Goal: Task Accomplishment & Management: Manage account settings

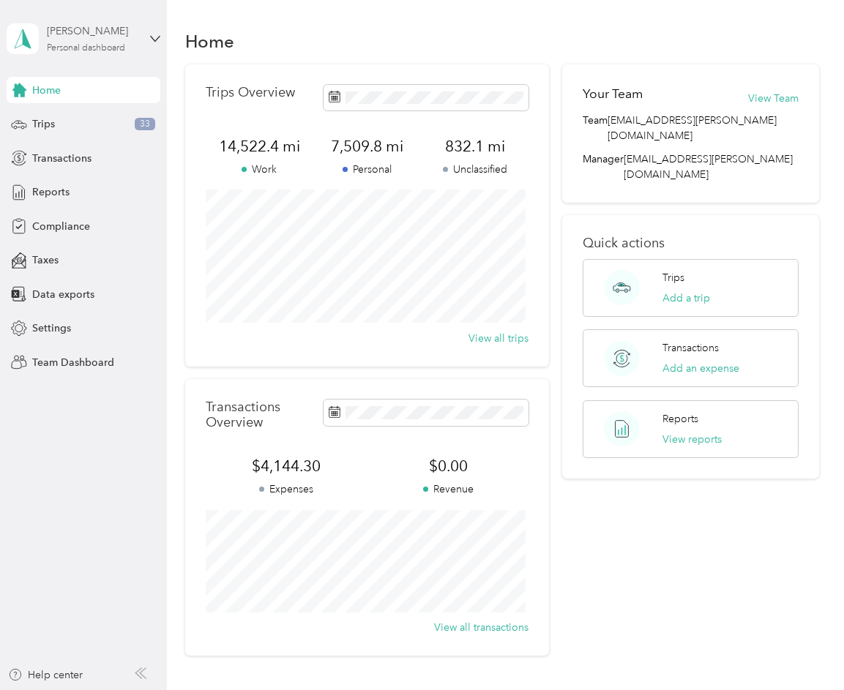
click at [83, 48] on div "Personal dashboard" at bounding box center [86, 48] width 78 height 9
click at [89, 121] on div "Team dashboard" at bounding box center [202, 121] width 370 height 26
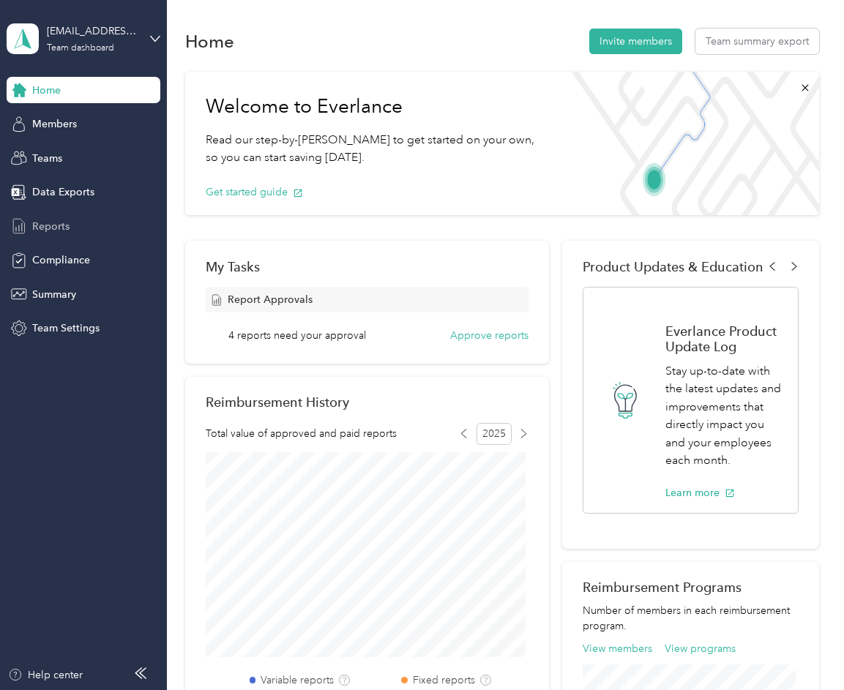
click at [42, 228] on span "Reports" at bounding box center [50, 226] width 37 height 15
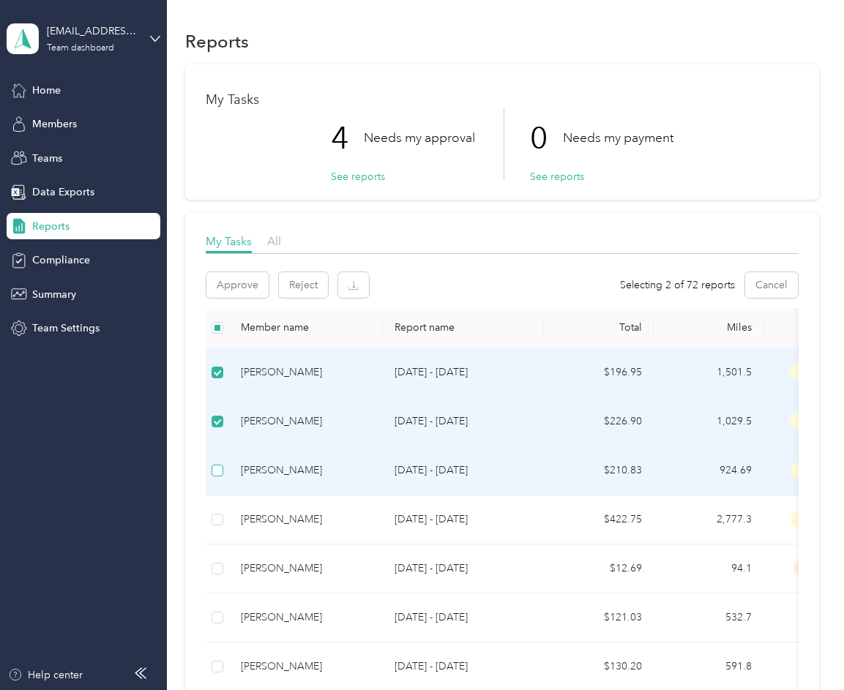
click at [218, 477] on label at bounding box center [217, 470] width 12 height 16
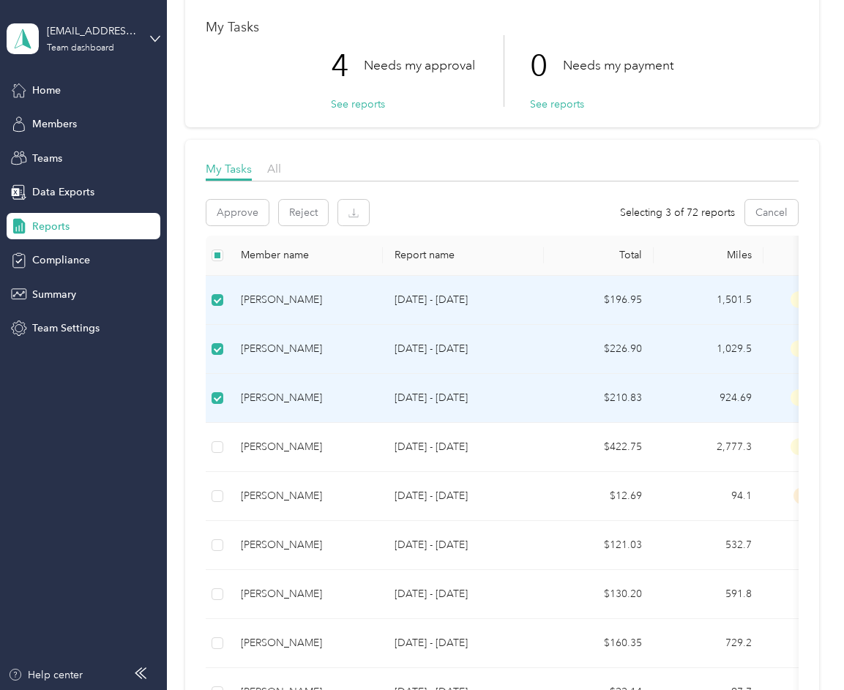
scroll to position [73, 0]
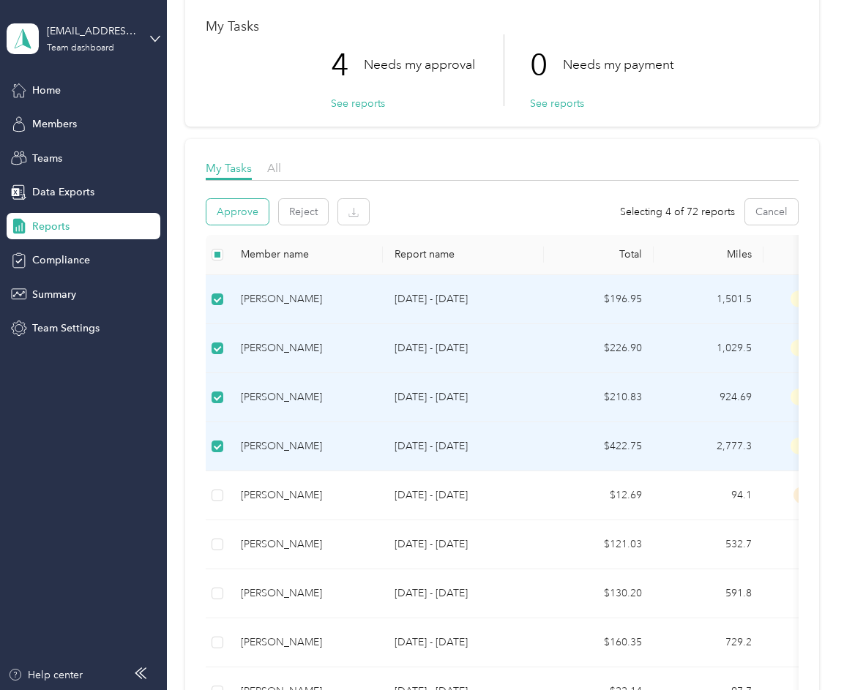
click at [231, 209] on button "Approve" at bounding box center [237, 212] width 62 height 26
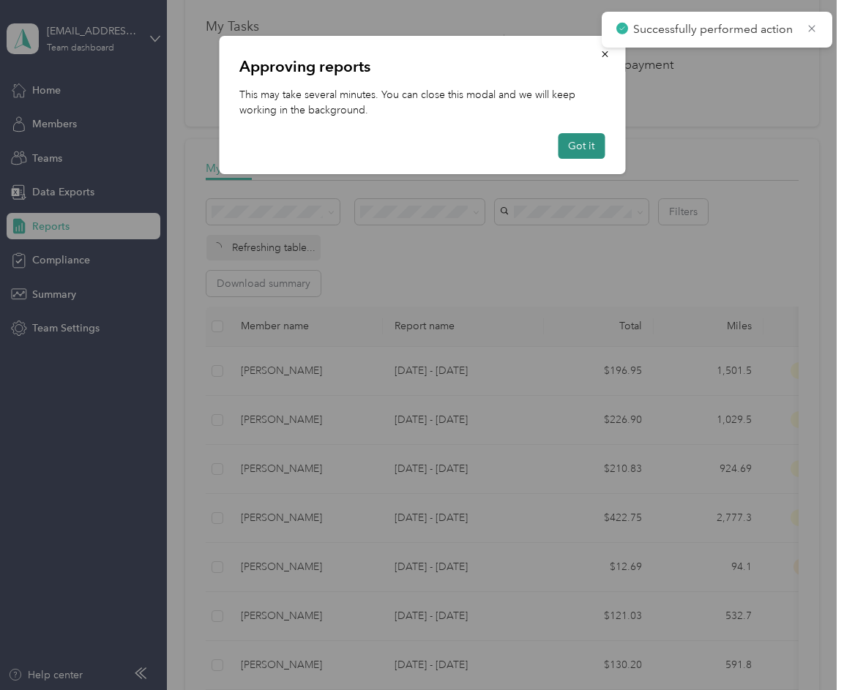
click at [583, 149] on button "Got it" at bounding box center [581, 146] width 47 height 26
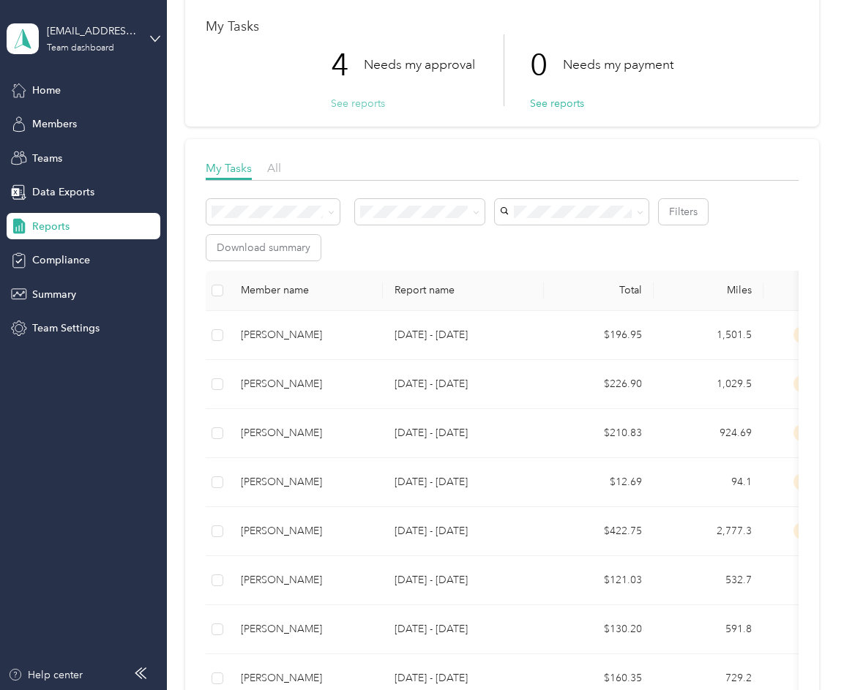
click at [369, 103] on button "See reports" at bounding box center [358, 103] width 54 height 15
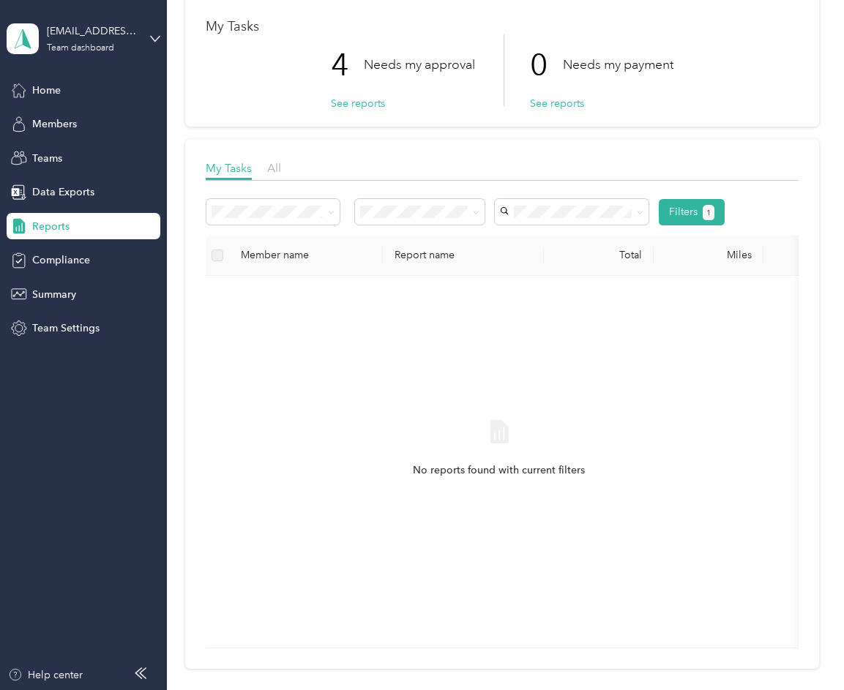
click at [253, 97] on div "4 Needs my approval See reports 0 Needs my payment See reports" at bounding box center [502, 70] width 593 height 72
click at [341, 104] on button "See reports" at bounding box center [358, 103] width 54 height 15
click at [235, 173] on span "My Tasks" at bounding box center [229, 168] width 46 height 14
